Goal: Information Seeking & Learning: Compare options

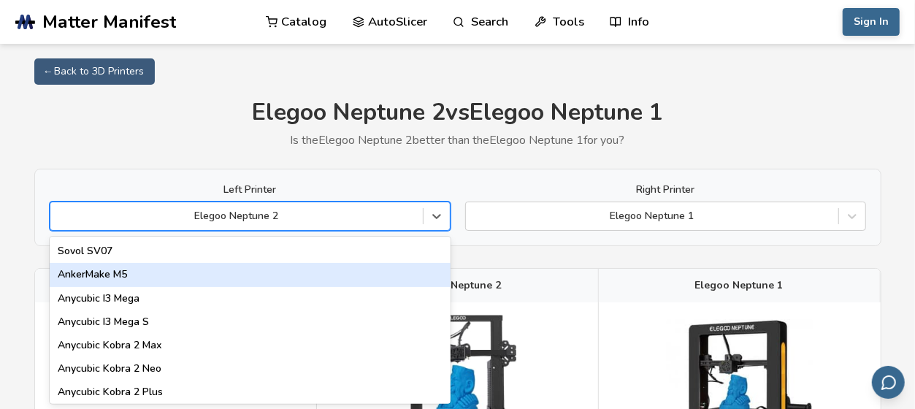
click at [283, 226] on div "89 results available. Use Up and Down to choose options, press Enter to select …" at bounding box center [250, 216] width 401 height 29
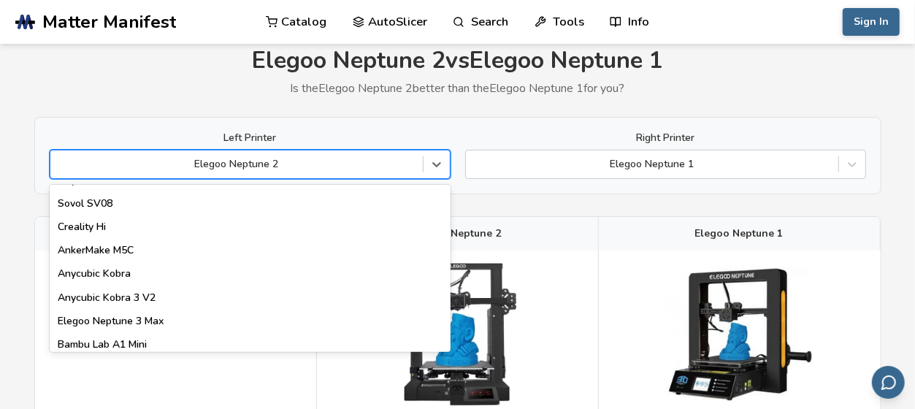
scroll to position [219, 0]
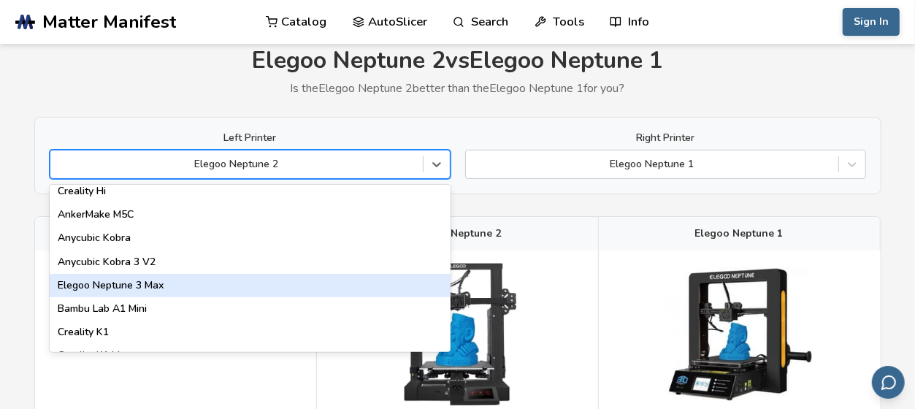
drag, startPoint x: 241, startPoint y: 281, endPoint x: 251, endPoint y: 281, distance: 10.2
click at [242, 281] on div "Elegoo Neptune 3 Max" at bounding box center [250, 285] width 401 height 23
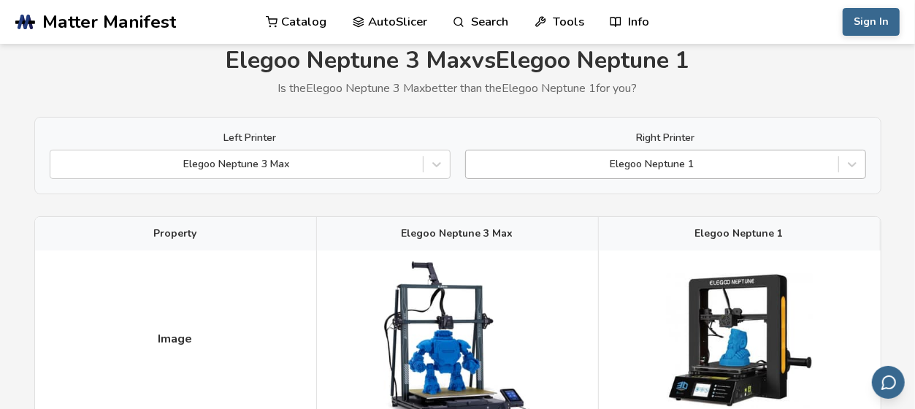
click at [623, 156] on div "Elegoo Neptune 1" at bounding box center [652, 164] width 372 height 20
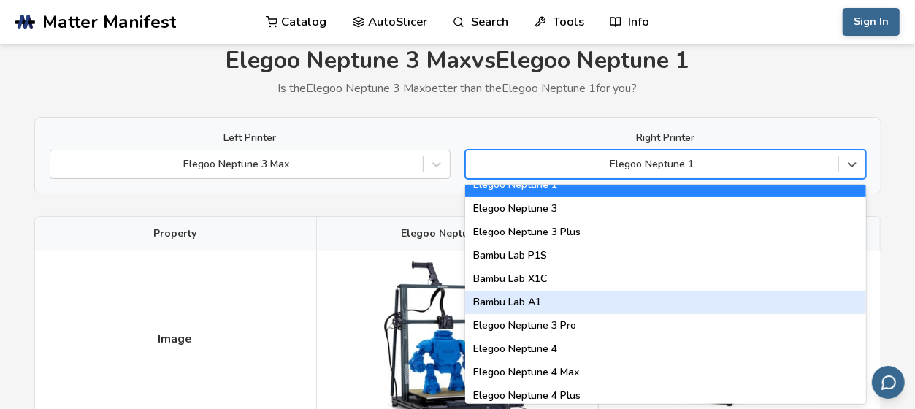
scroll to position [1095, 0]
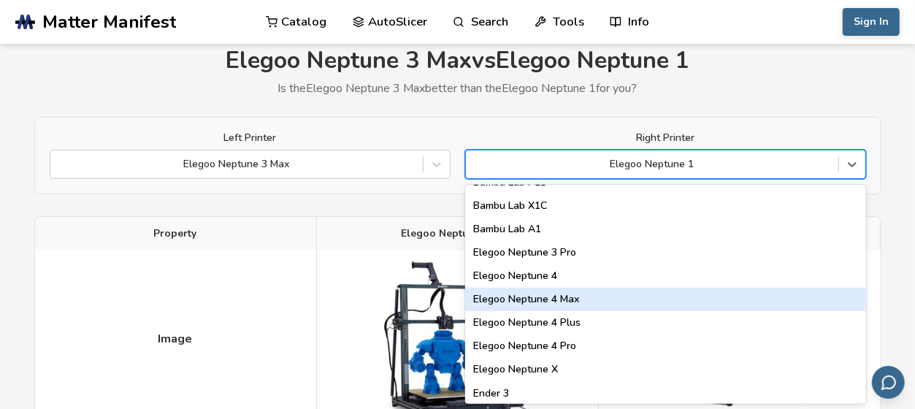
click at [593, 297] on div "Elegoo Neptune 4 Max" at bounding box center [665, 299] width 401 height 23
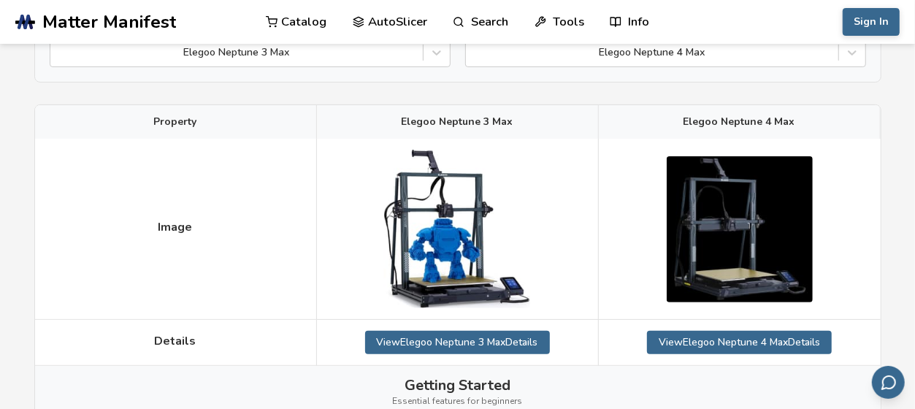
scroll to position [125, 0]
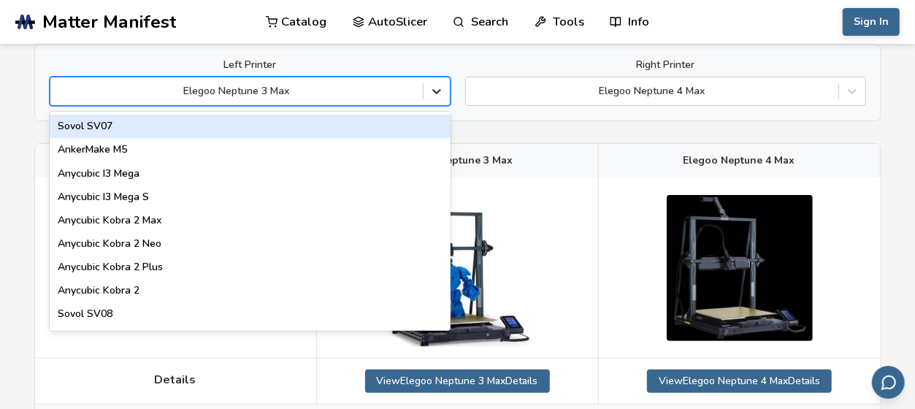
click at [429, 84] on icon at bounding box center [436, 91] width 15 height 15
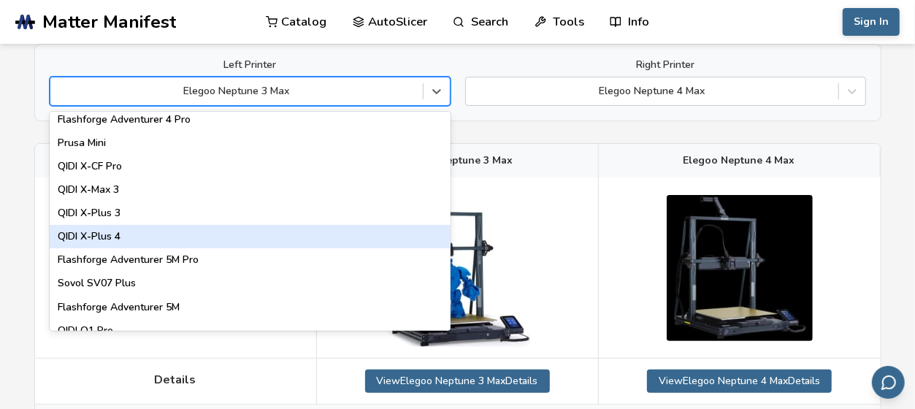
scroll to position [1580, 0]
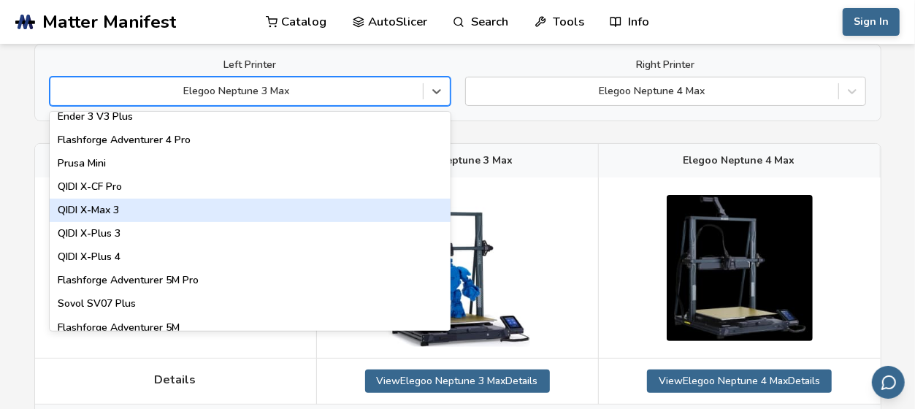
click at [115, 207] on div "QIDI X-Max 3" at bounding box center [250, 210] width 401 height 23
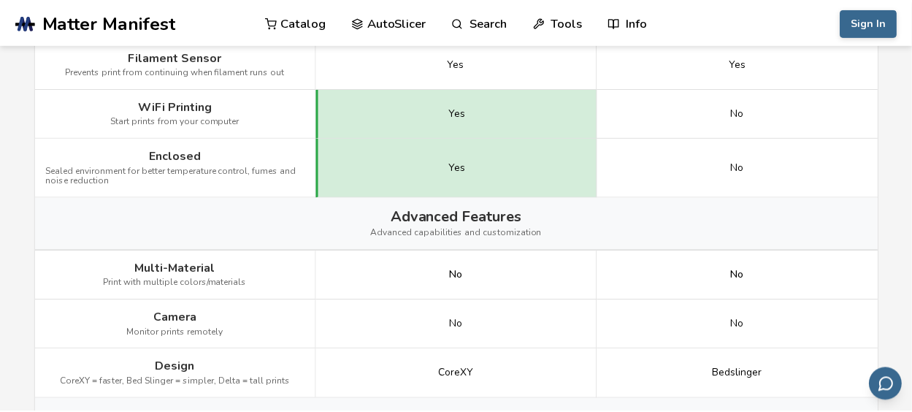
scroll to position [1512, 0]
